Goal: Task Accomplishment & Management: Complete application form

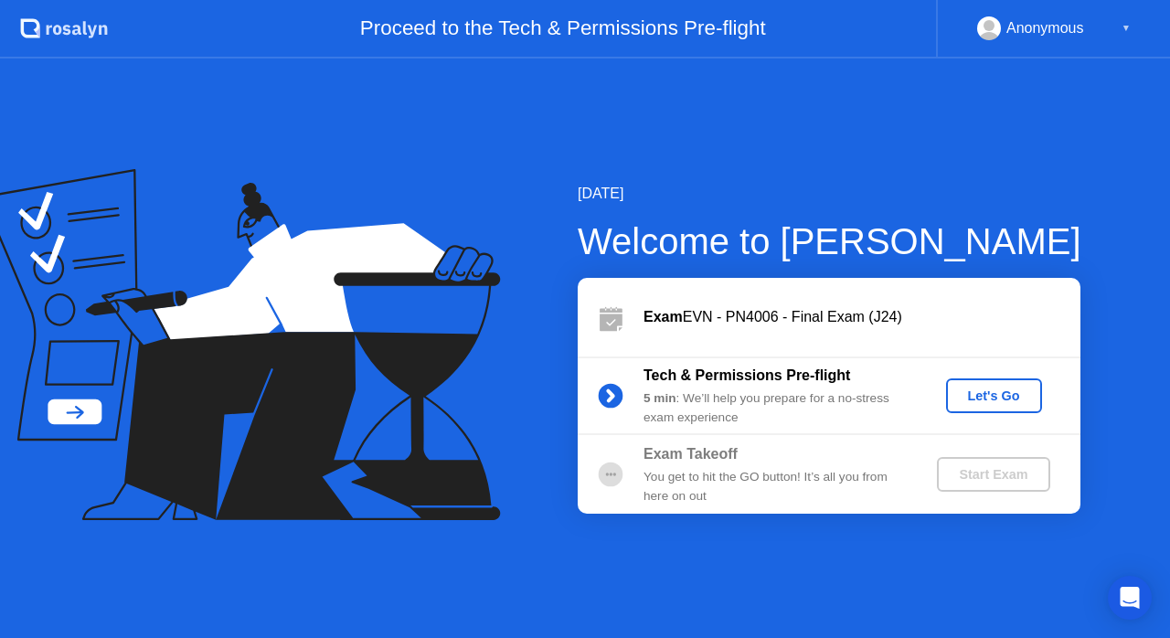
click at [1004, 396] on div "Let's Go" at bounding box center [993, 395] width 81 height 15
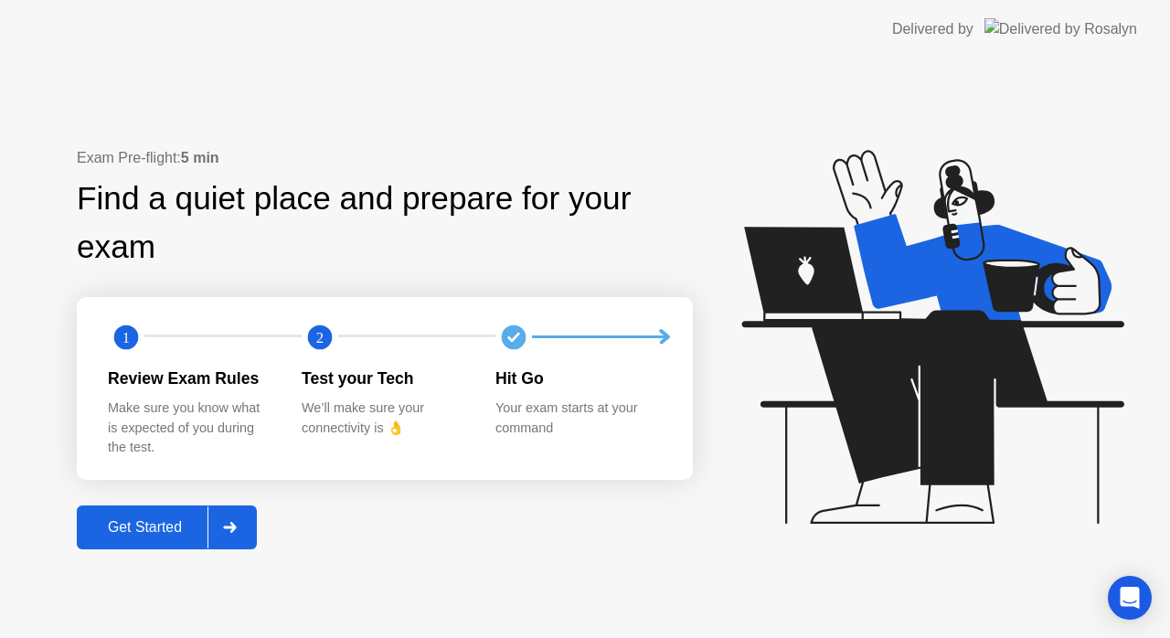
click at [165, 536] on div "Get Started" at bounding box center [144, 527] width 125 height 16
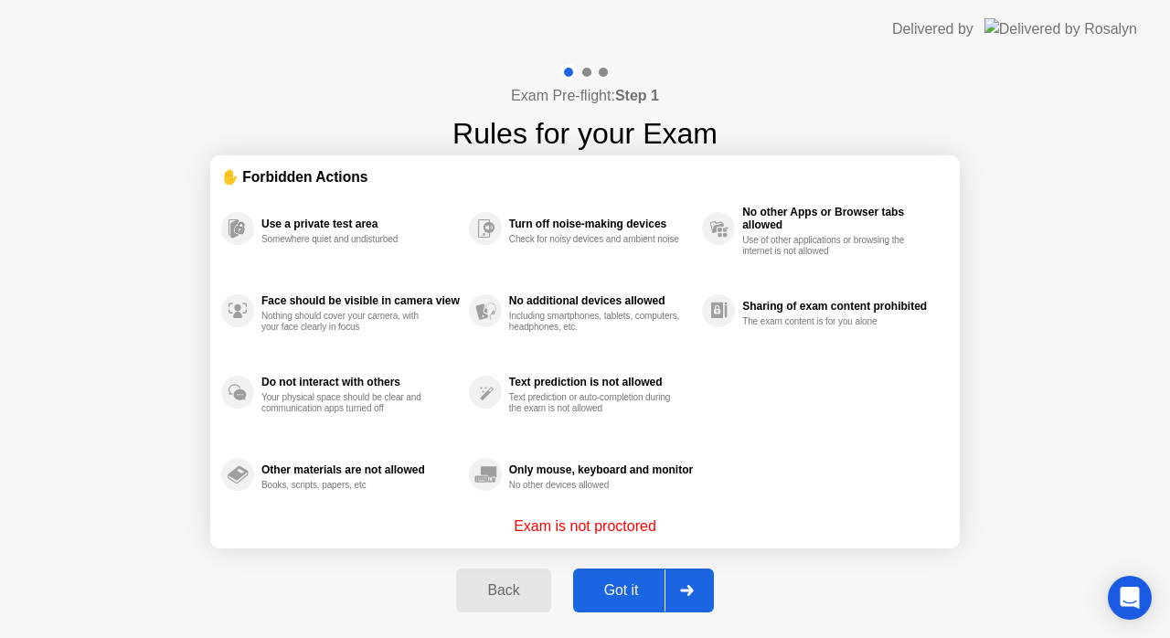
click at [616, 587] on div "Got it" at bounding box center [622, 590] width 86 height 16
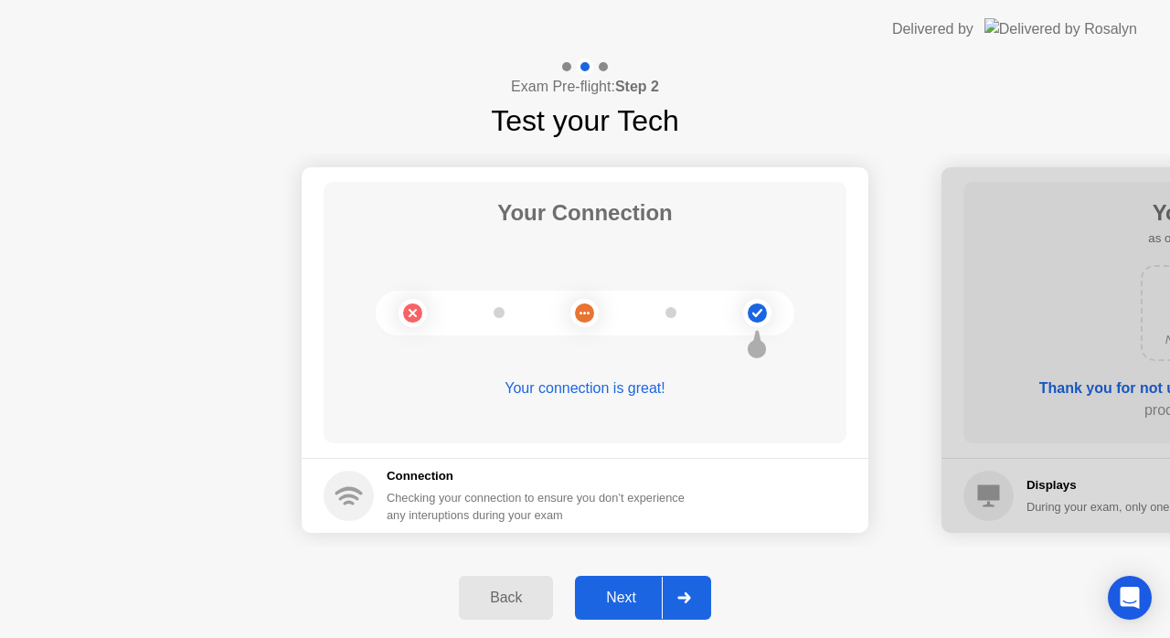
click at [625, 590] on div "Next" at bounding box center [620, 598] width 81 height 16
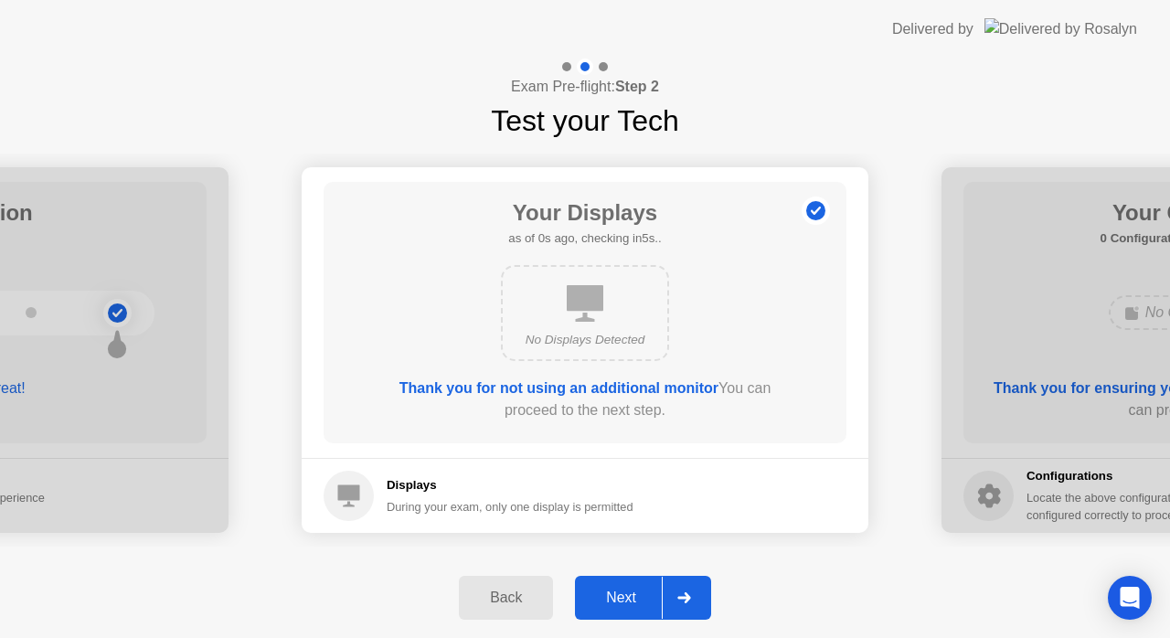
click at [625, 590] on div "Next" at bounding box center [620, 598] width 81 height 16
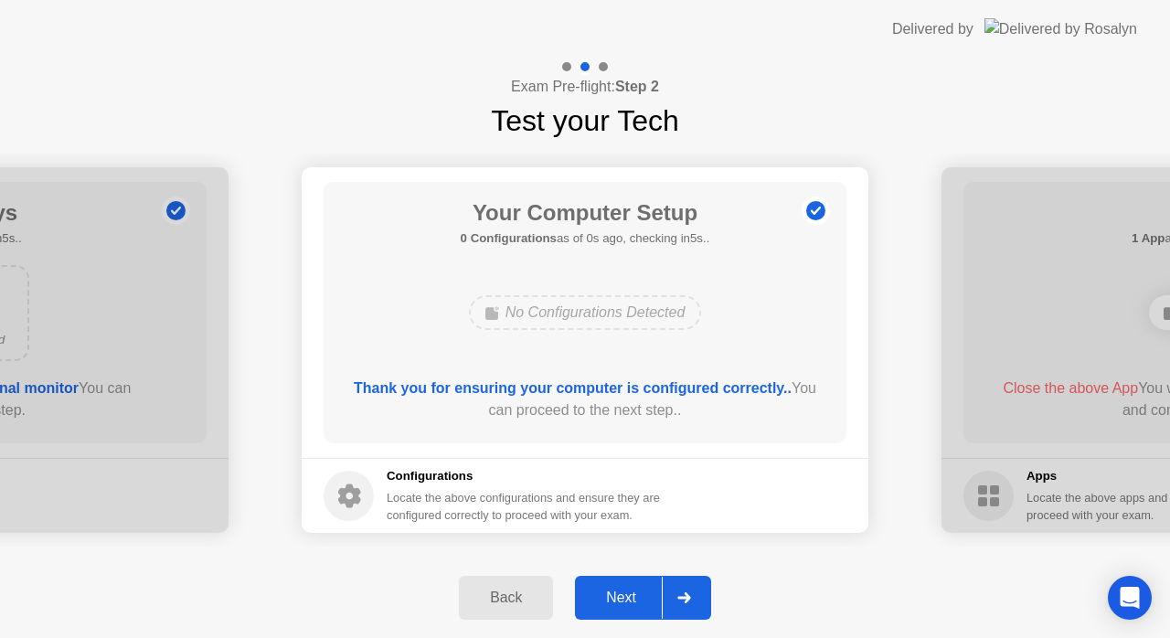
click at [625, 590] on div "Next" at bounding box center [620, 598] width 81 height 16
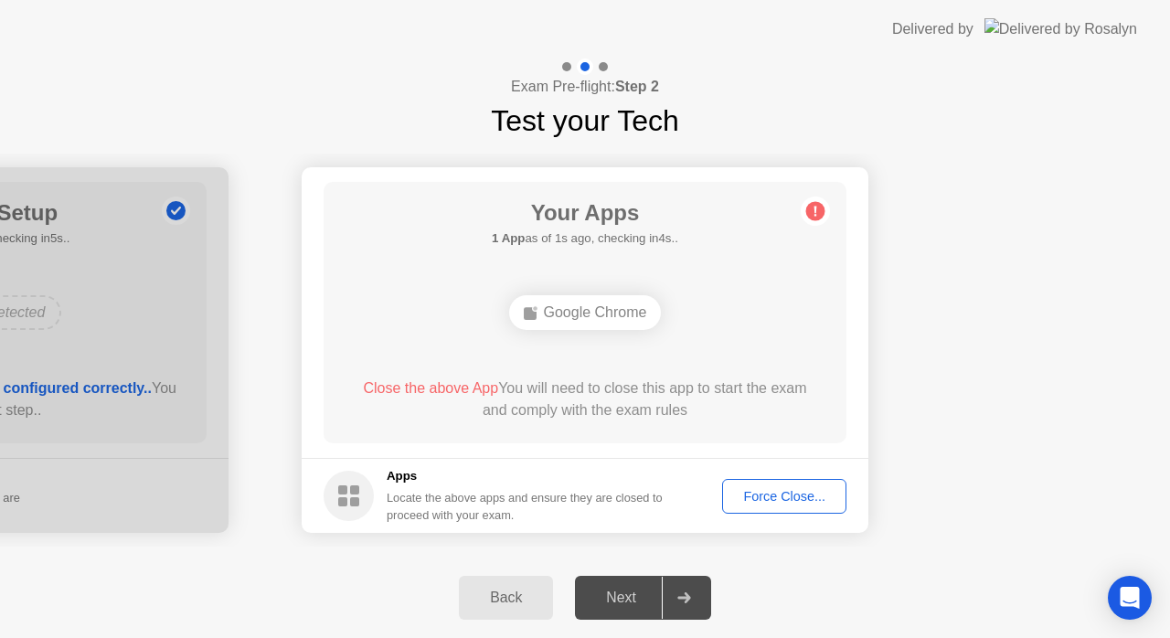
click at [625, 590] on div "Next" at bounding box center [620, 598] width 81 height 16
click at [759, 491] on div "Force Close..." at bounding box center [785, 496] width 112 height 15
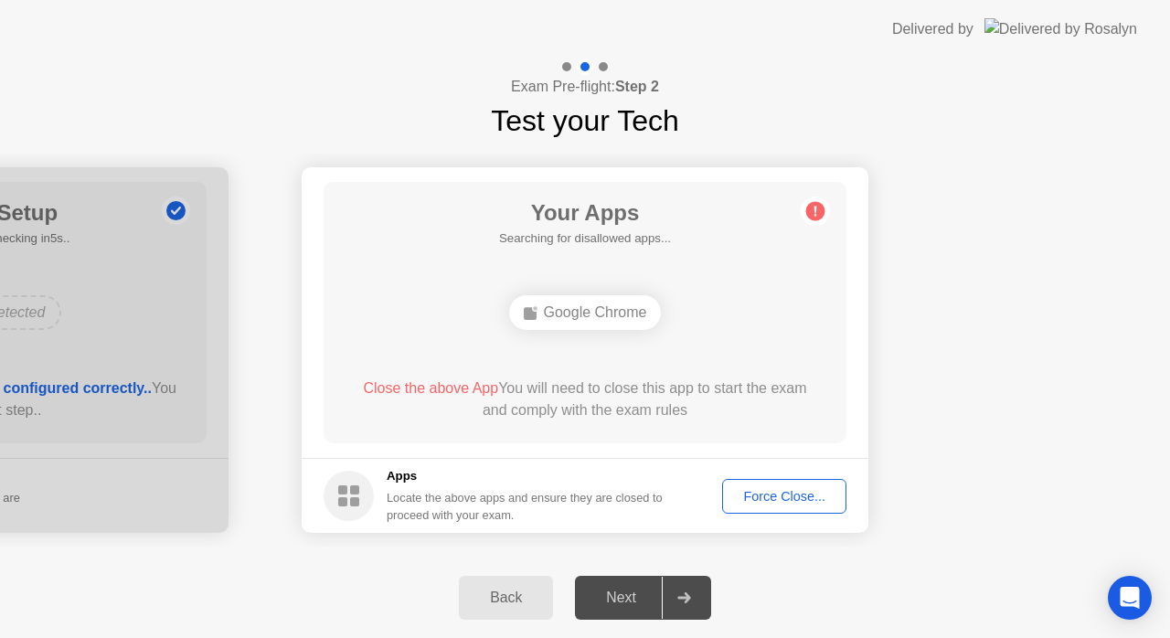
click at [768, 511] on button "Force Close..." at bounding box center [784, 496] width 124 height 35
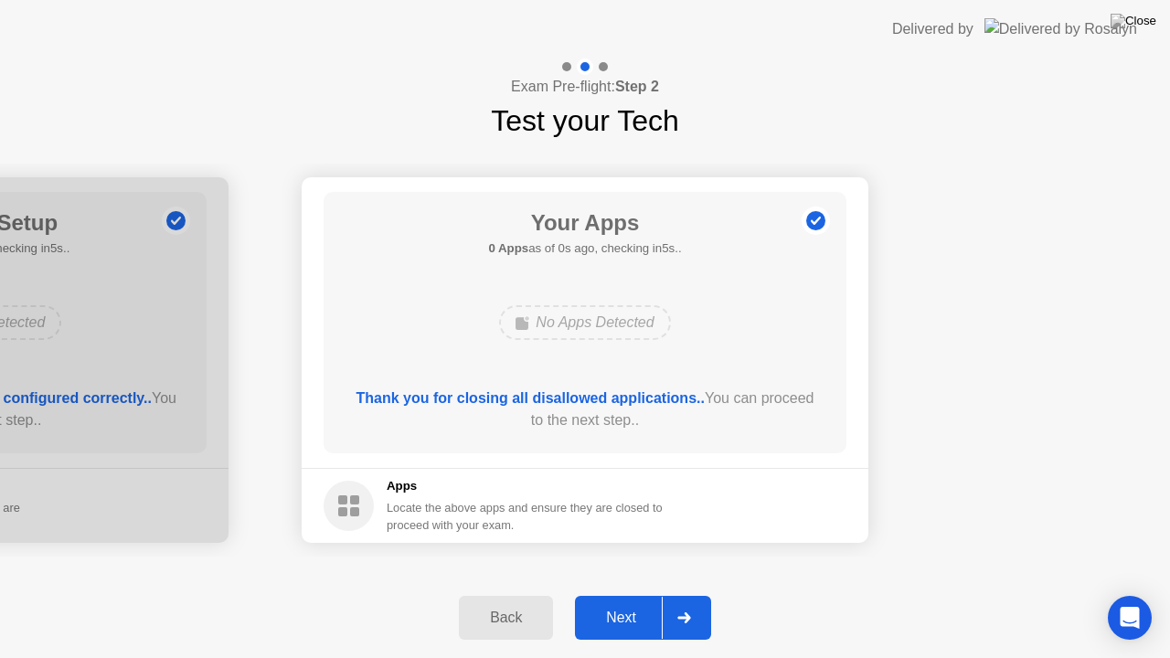
click at [627, 612] on div "Next" at bounding box center [620, 618] width 81 height 16
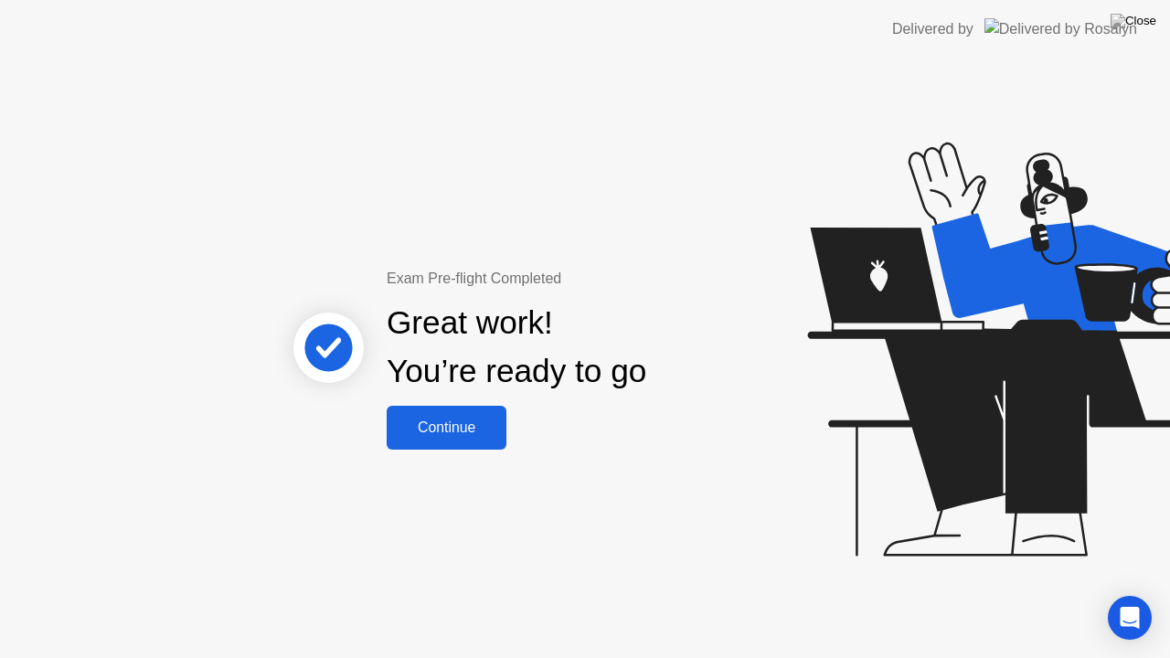
click at [448, 434] on div "Continue" at bounding box center [446, 428] width 109 height 16
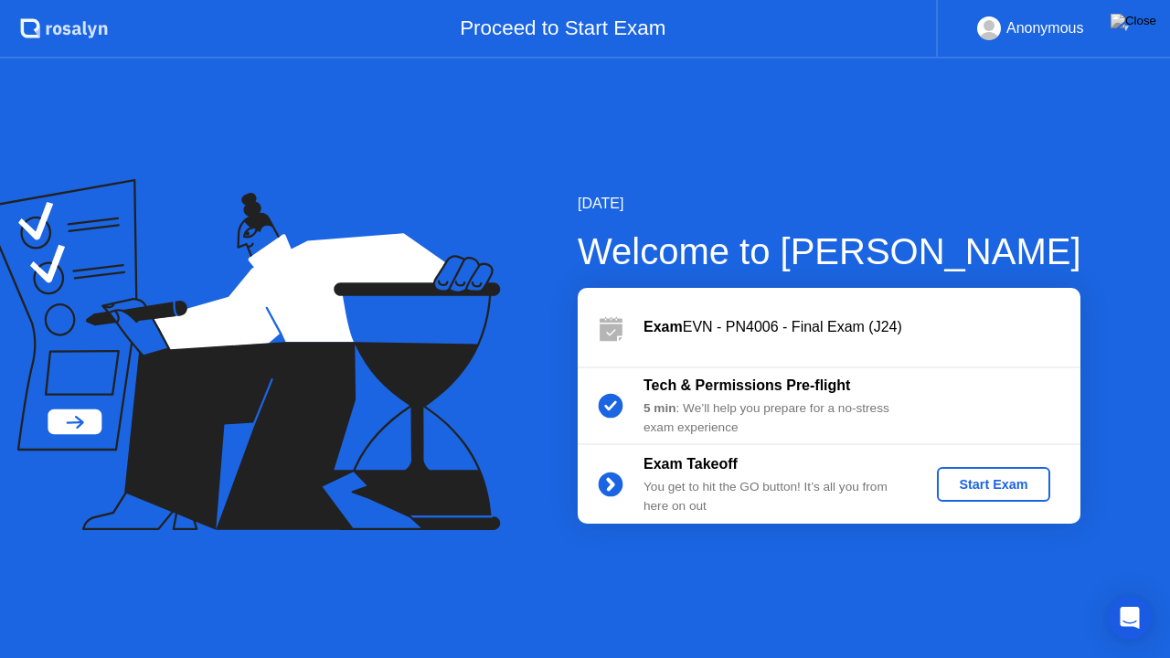
click at [981, 483] on div "Start Exam" at bounding box center [993, 484] width 98 height 15
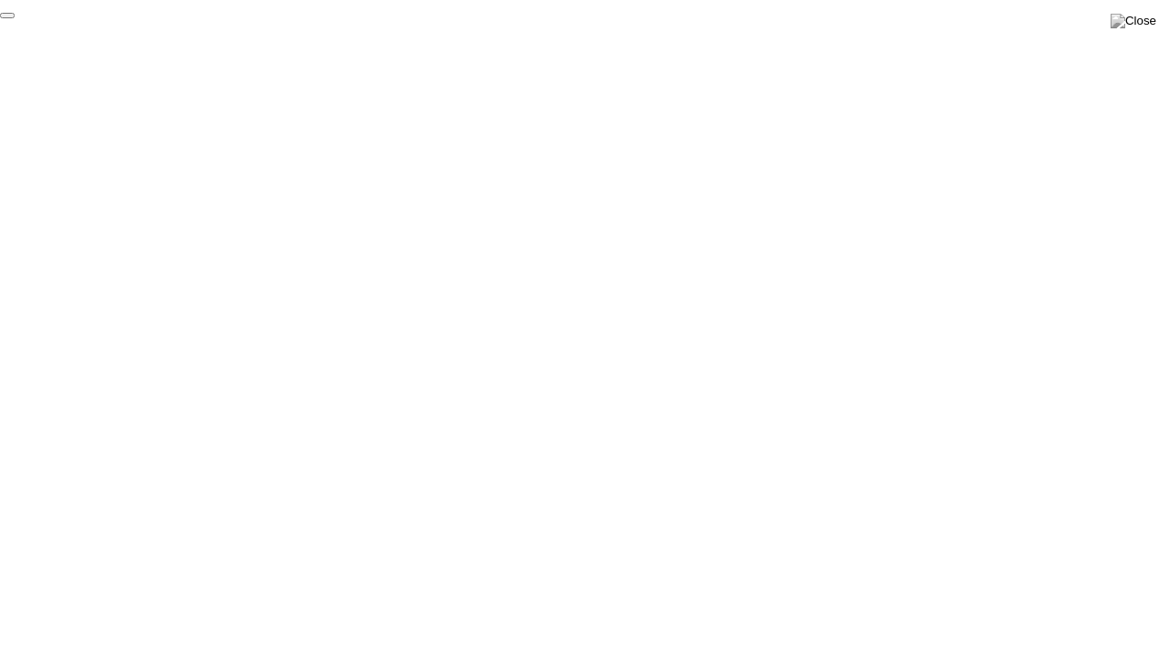
click div "End Proctoring Session"
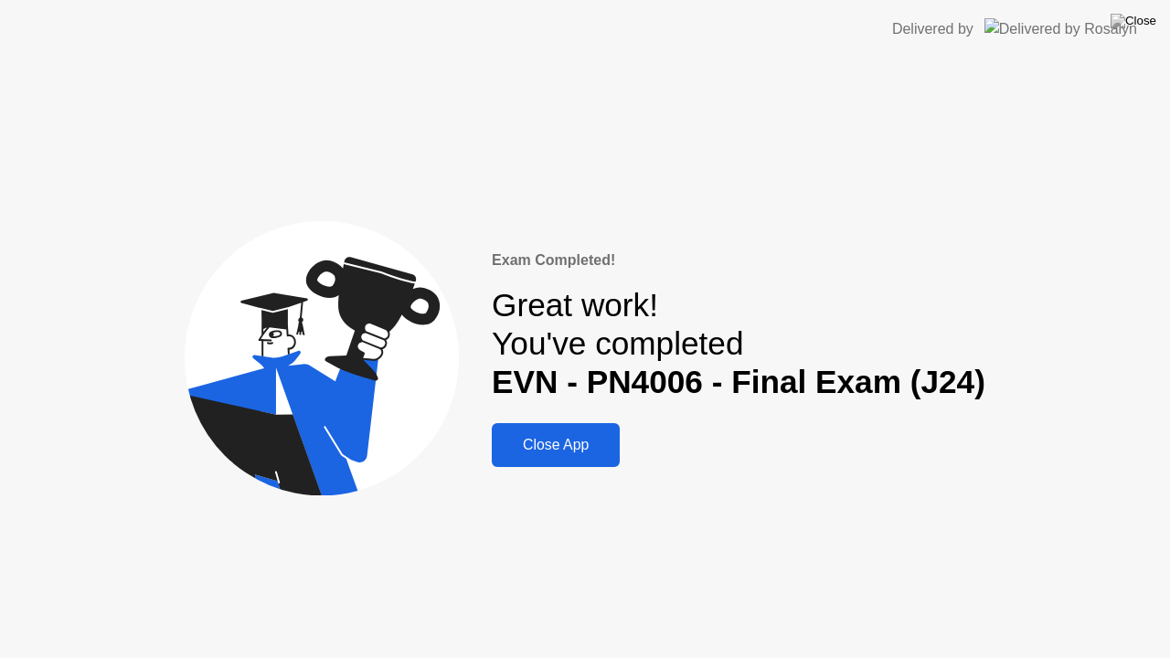
click at [603, 452] on div "Close App" at bounding box center [555, 445] width 117 height 16
